Goal: Task Accomplishment & Management: Use online tool/utility

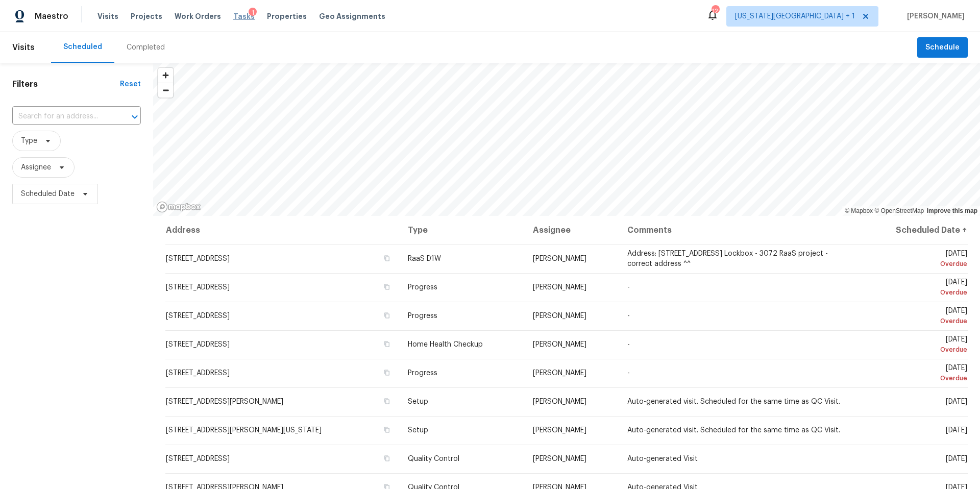
click at [233, 17] on span "Tasks" at bounding box center [243, 16] width 21 height 7
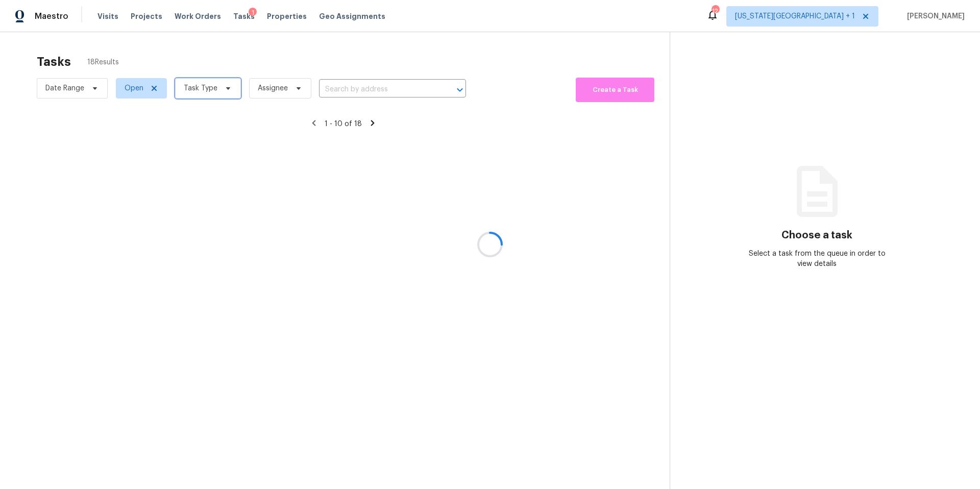
click at [216, 88] on span "Task Type" at bounding box center [208, 88] width 66 height 20
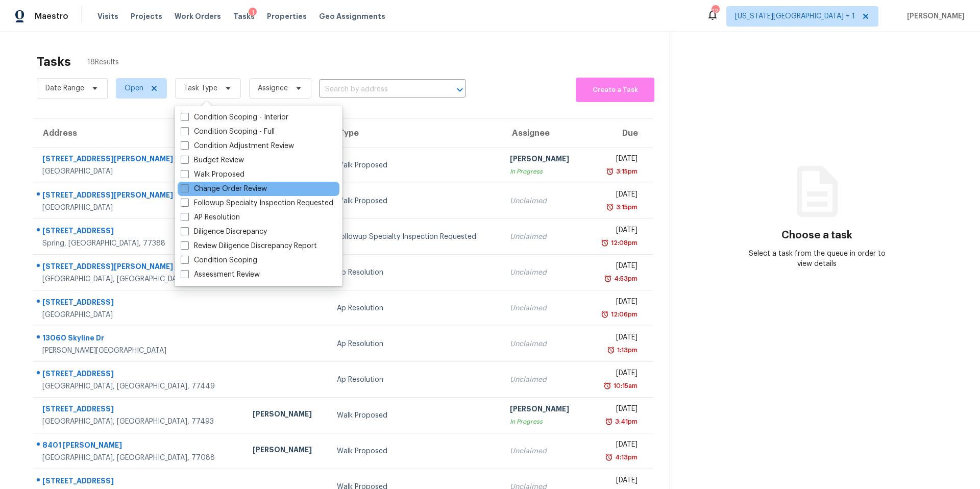
click at [206, 186] on label "Change Order Review" at bounding box center [224, 189] width 86 height 10
click at [187, 186] on input "Change Order Review" at bounding box center [184, 187] width 7 height 7
checkbox input "true"
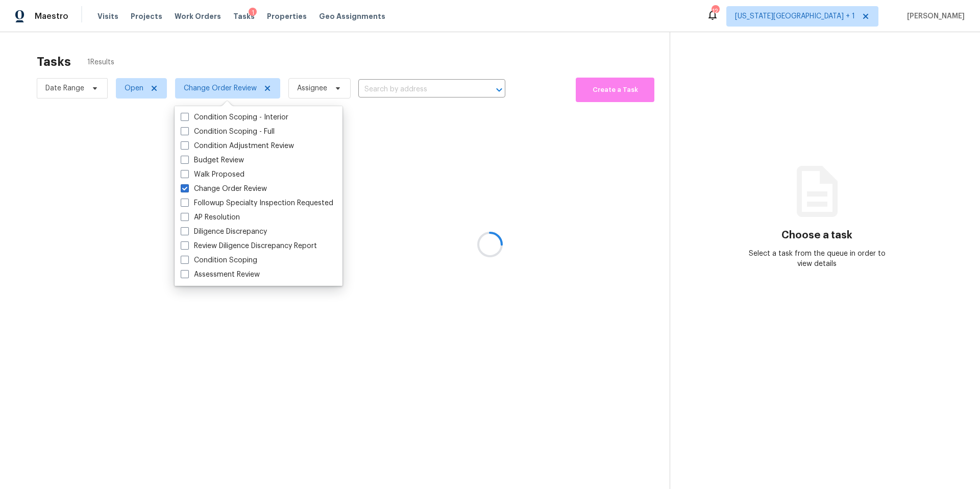
click at [227, 26] on div at bounding box center [490, 244] width 980 height 489
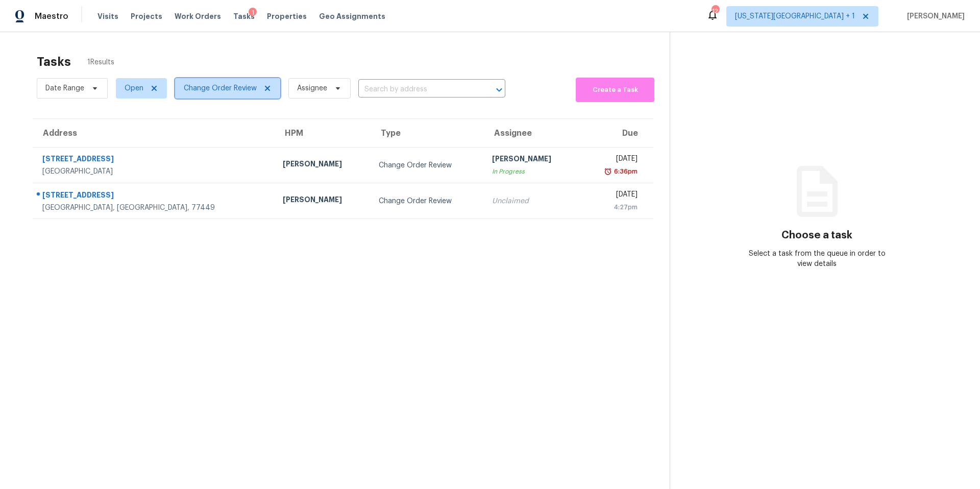
click at [210, 90] on span "Change Order Review" at bounding box center [220, 88] width 73 height 10
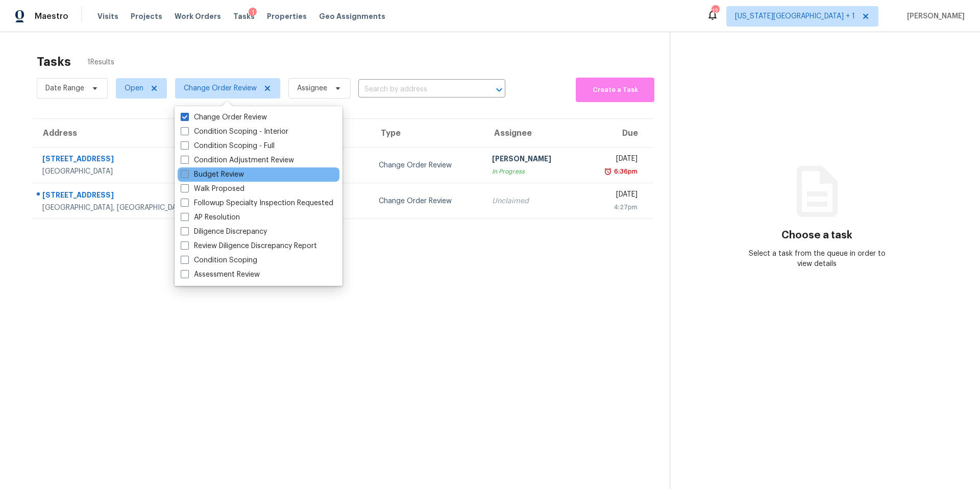
click at [193, 173] on label "Budget Review" at bounding box center [212, 175] width 63 height 10
click at [187, 173] on input "Budget Review" at bounding box center [184, 173] width 7 height 7
checkbox input "true"
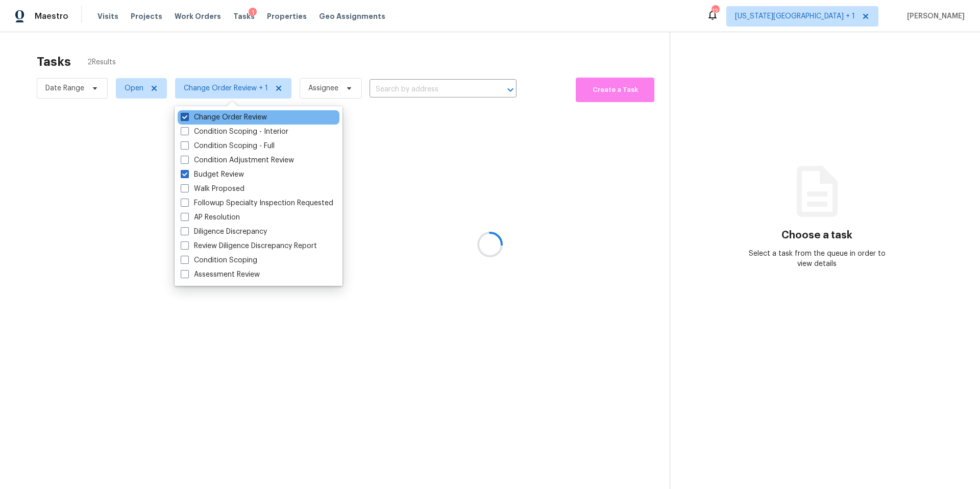
click at [193, 117] on label "Change Order Review" at bounding box center [224, 117] width 86 height 10
click at [187, 117] on input "Change Order Review" at bounding box center [184, 115] width 7 height 7
checkbox input "false"
click at [214, 54] on div at bounding box center [490, 244] width 980 height 489
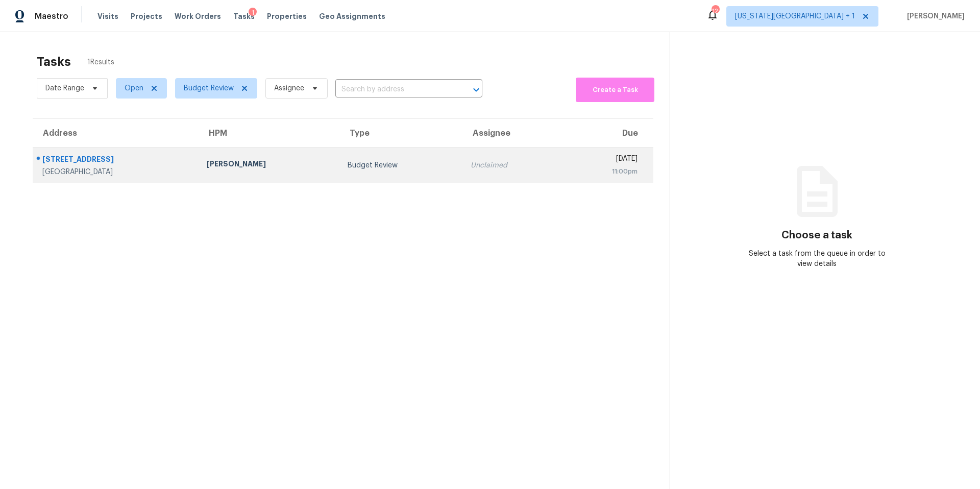
click at [222, 165] on div "Joshua Beatty" at bounding box center [269, 165] width 124 height 13
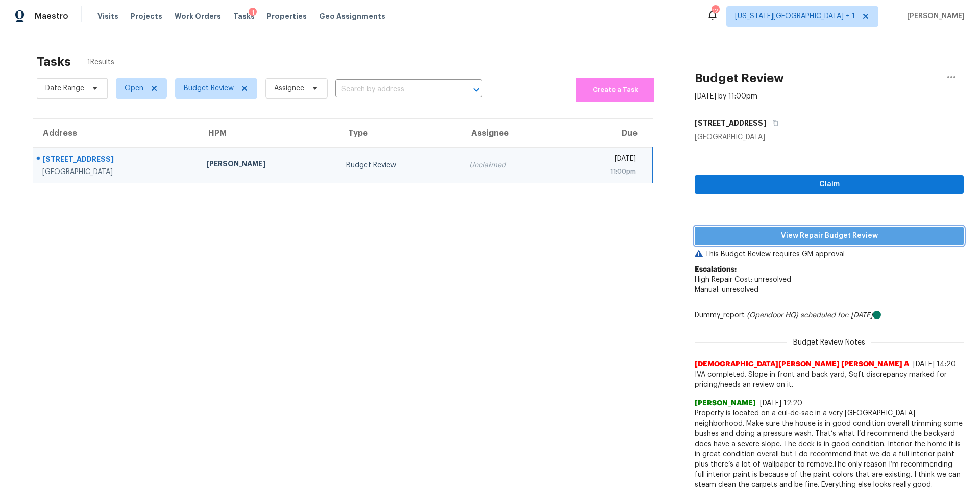
click at [762, 237] on span "View Repair Budget Review" at bounding box center [829, 236] width 253 height 13
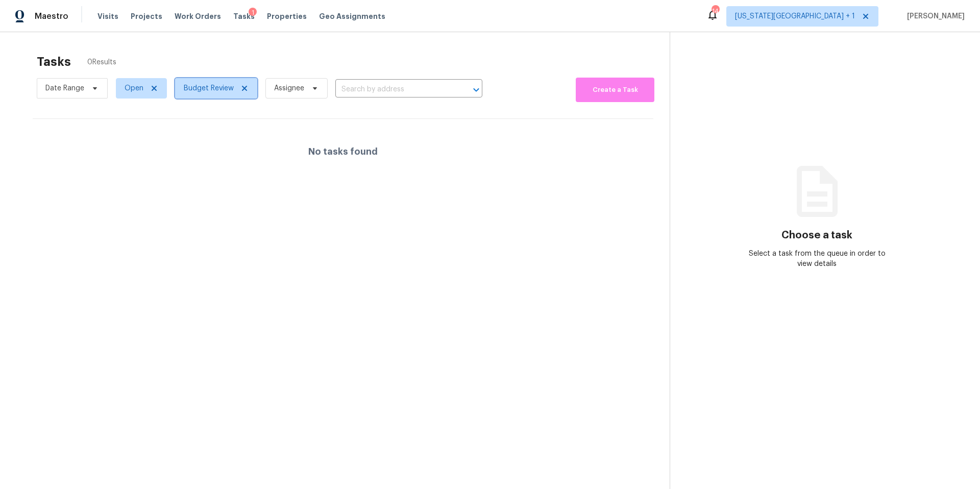
click at [220, 86] on span "Budget Review" at bounding box center [209, 88] width 50 height 10
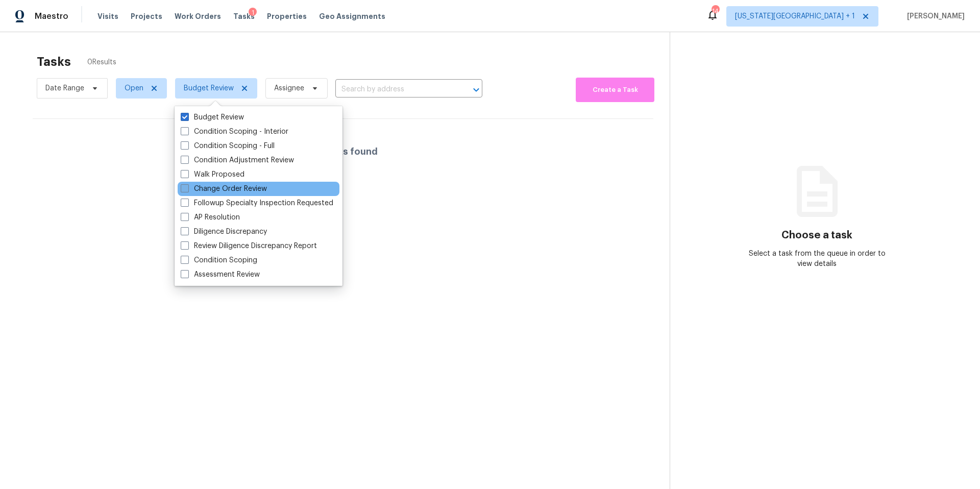
click at [206, 191] on label "Change Order Review" at bounding box center [224, 189] width 86 height 10
click at [187, 190] on input "Change Order Review" at bounding box center [184, 187] width 7 height 7
checkbox input "true"
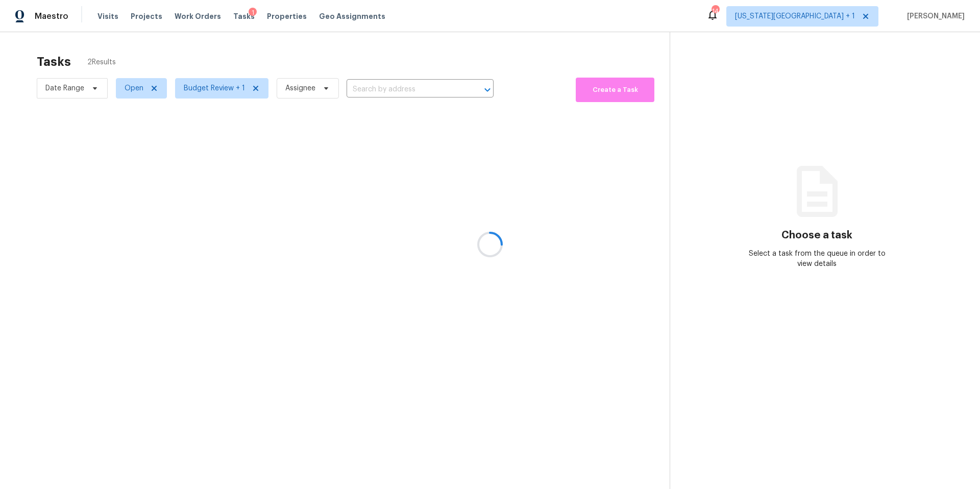
click at [239, 74] on div at bounding box center [490, 244] width 980 height 489
